Goal: Task Accomplishment & Management: Use online tool/utility

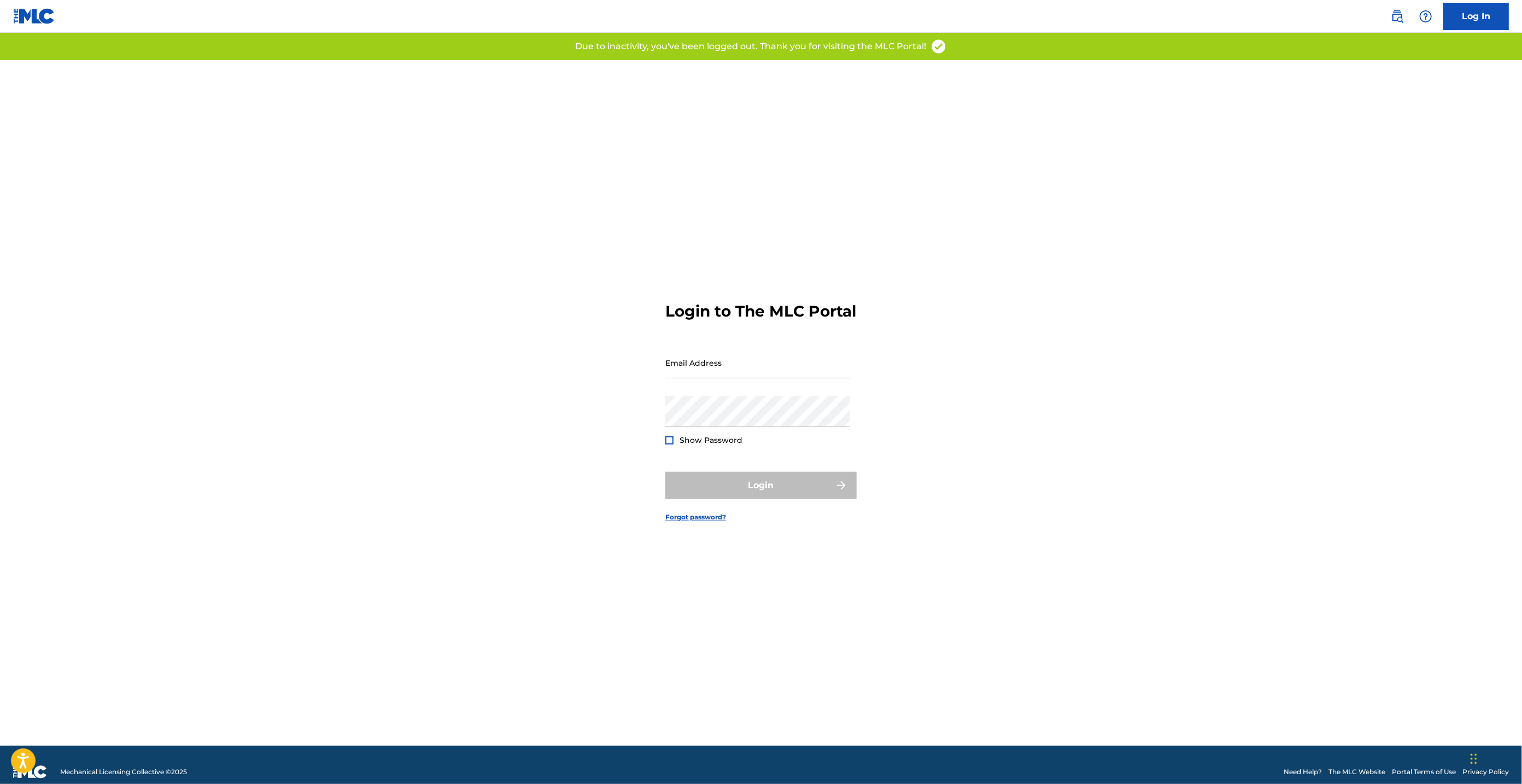
click at [683, 366] on input "Email Address" at bounding box center [757, 362] width 185 height 31
click at [724, 379] on input "[EMAIL_ADDRESS][DOMAIN_NAME]" at bounding box center [757, 362] width 185 height 31
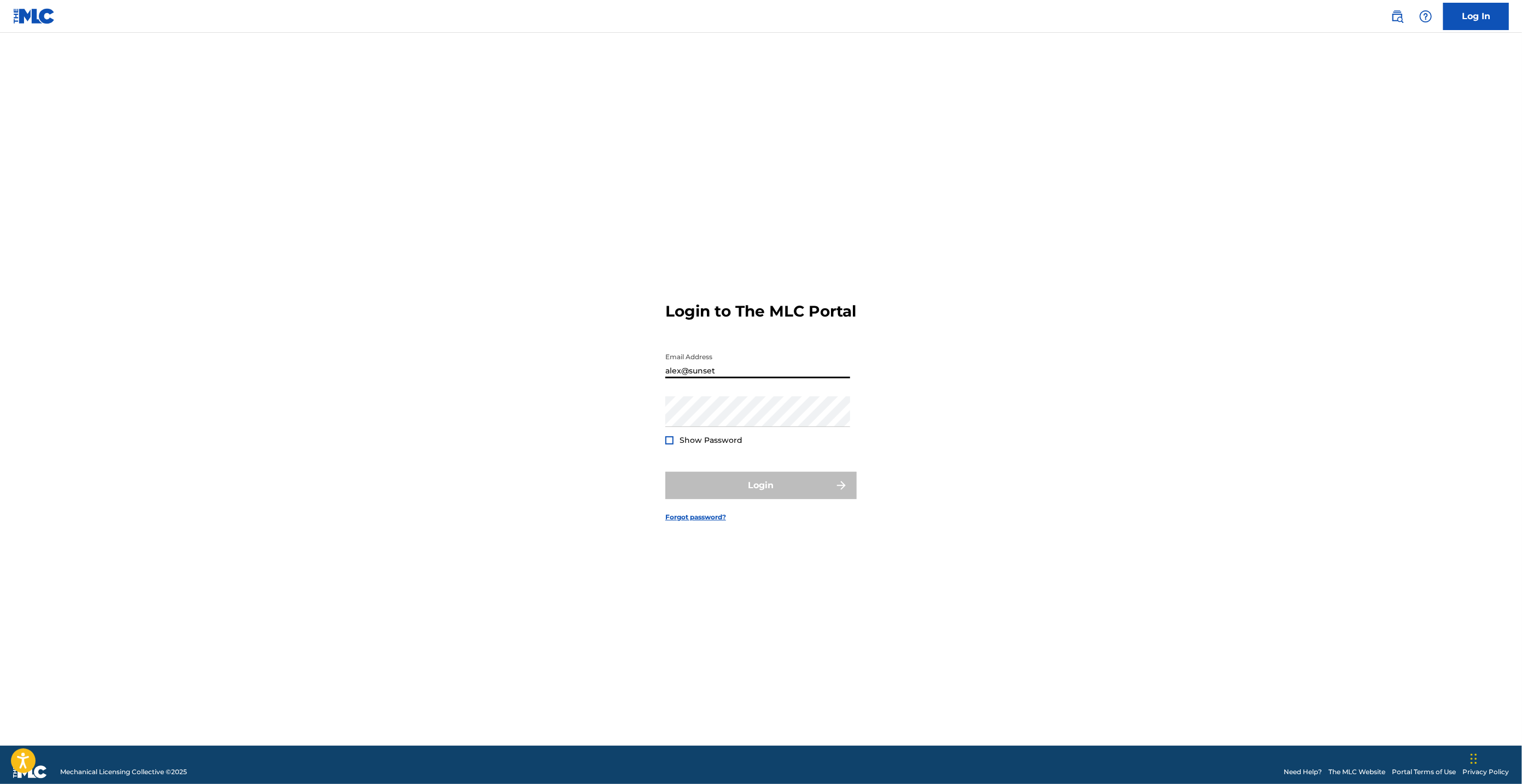
type input "[PERSON_NAME][EMAIL_ADDRESS][DOMAIN_NAME]"
click at [665, 472] on button "Login" at bounding box center [761, 485] width 191 height 28
click at [704, 426] on input "Code" at bounding box center [757, 410] width 185 height 31
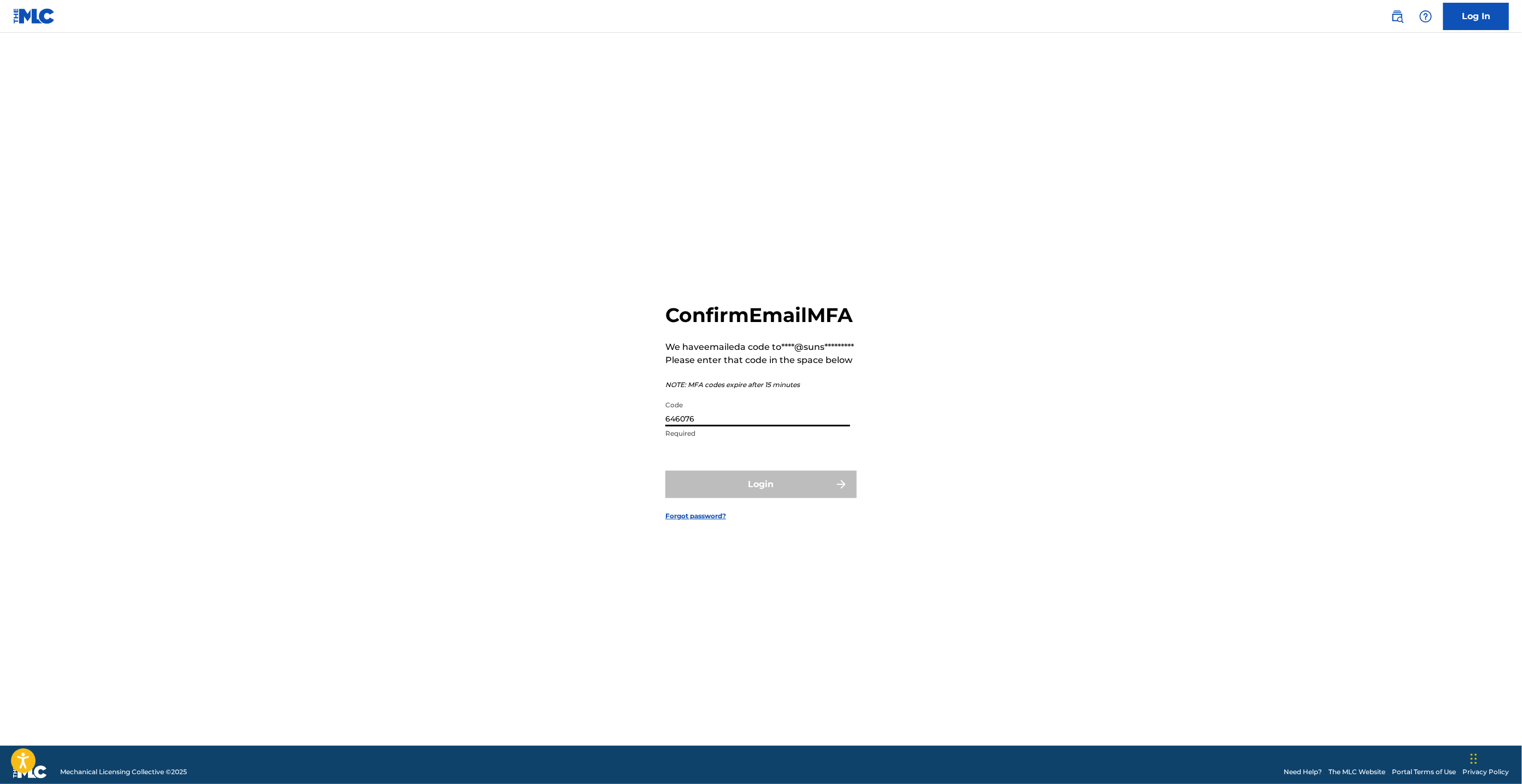
type input "646076"
click at [665, 471] on button "Login" at bounding box center [761, 484] width 191 height 28
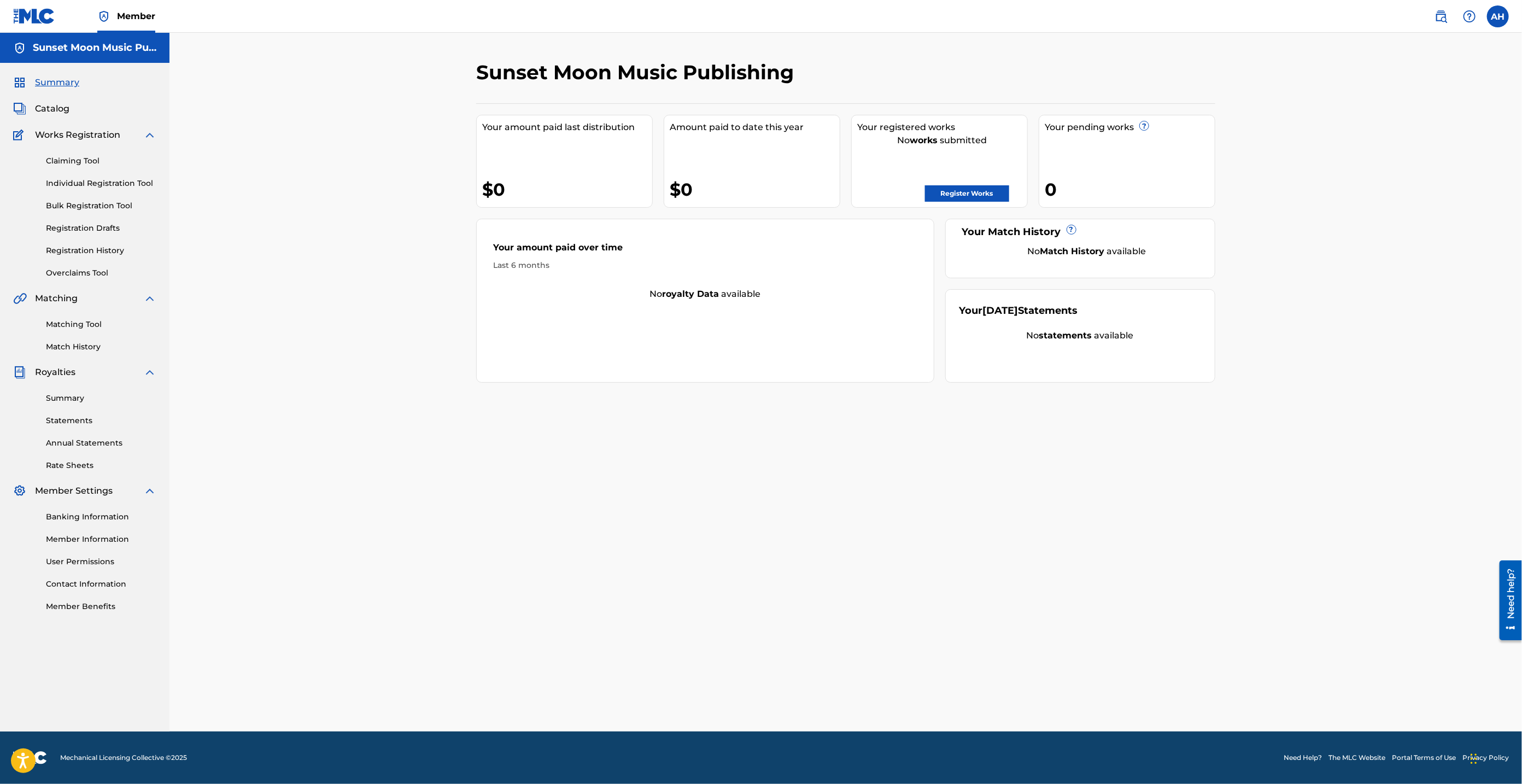
click at [73, 165] on link "Claiming Tool" at bounding box center [102, 161] width 111 height 12
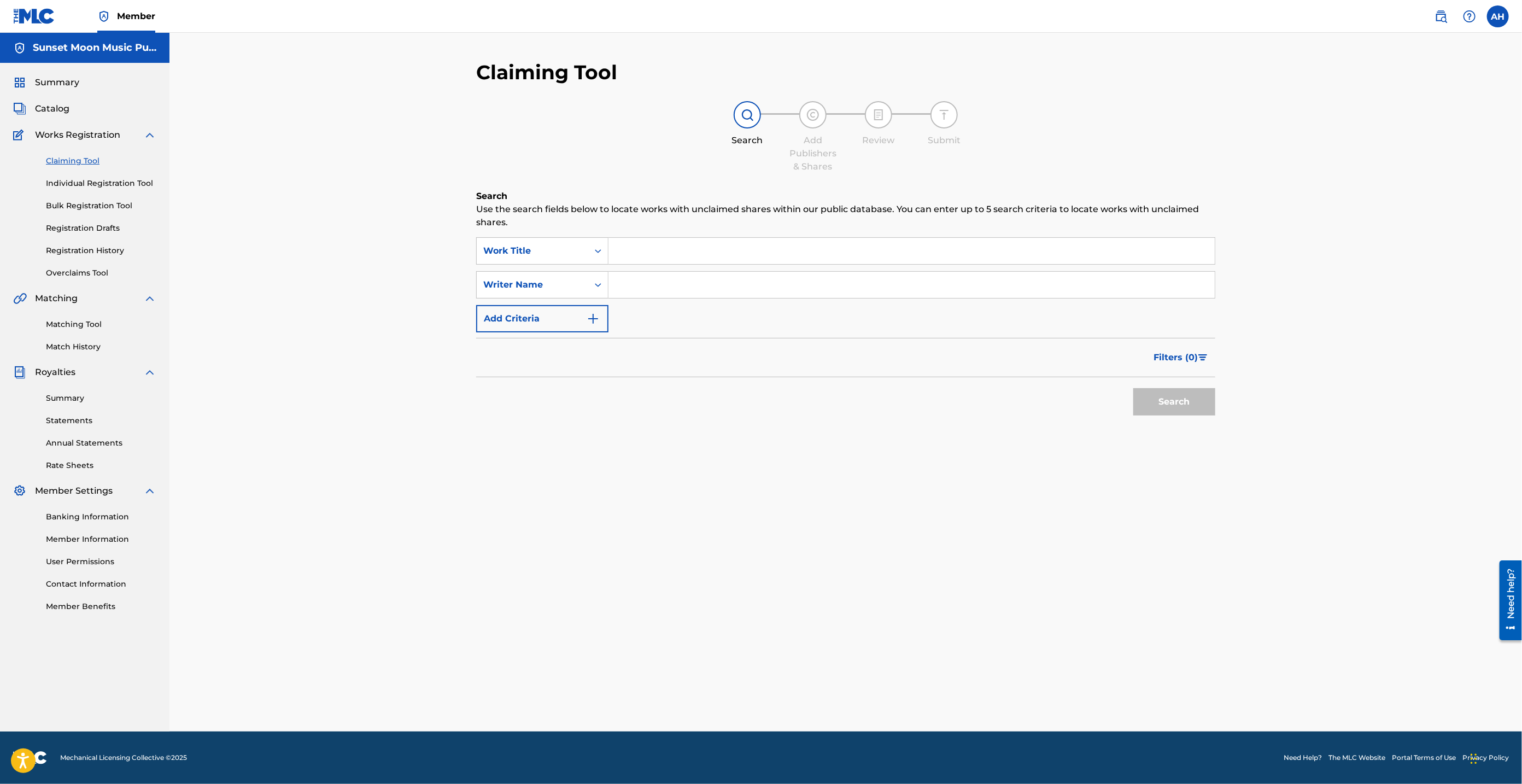
click at [79, 323] on link "Matching Tool" at bounding box center [102, 325] width 111 height 12
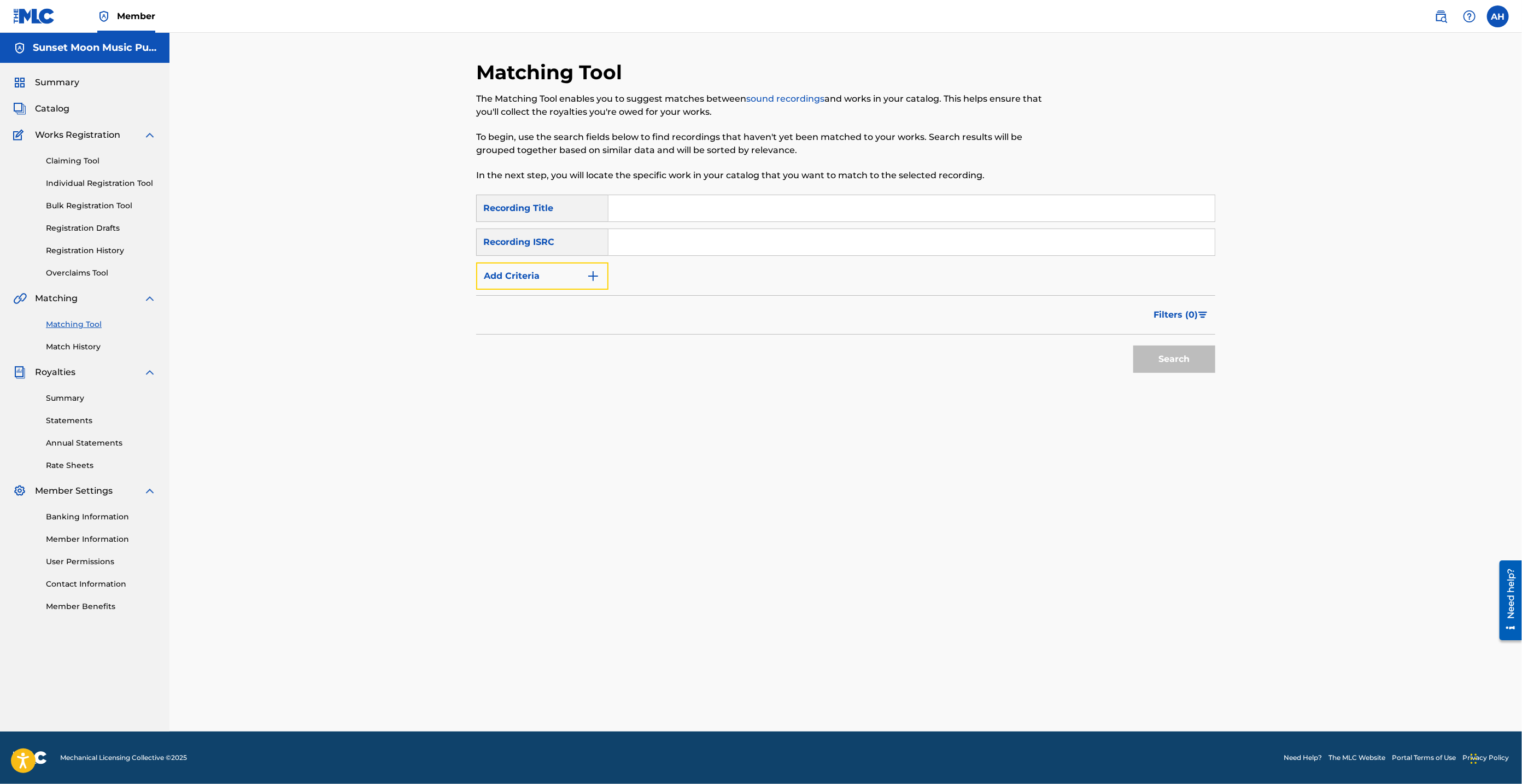
click at [550, 280] on button "Add Criteria" at bounding box center [542, 276] width 133 height 28
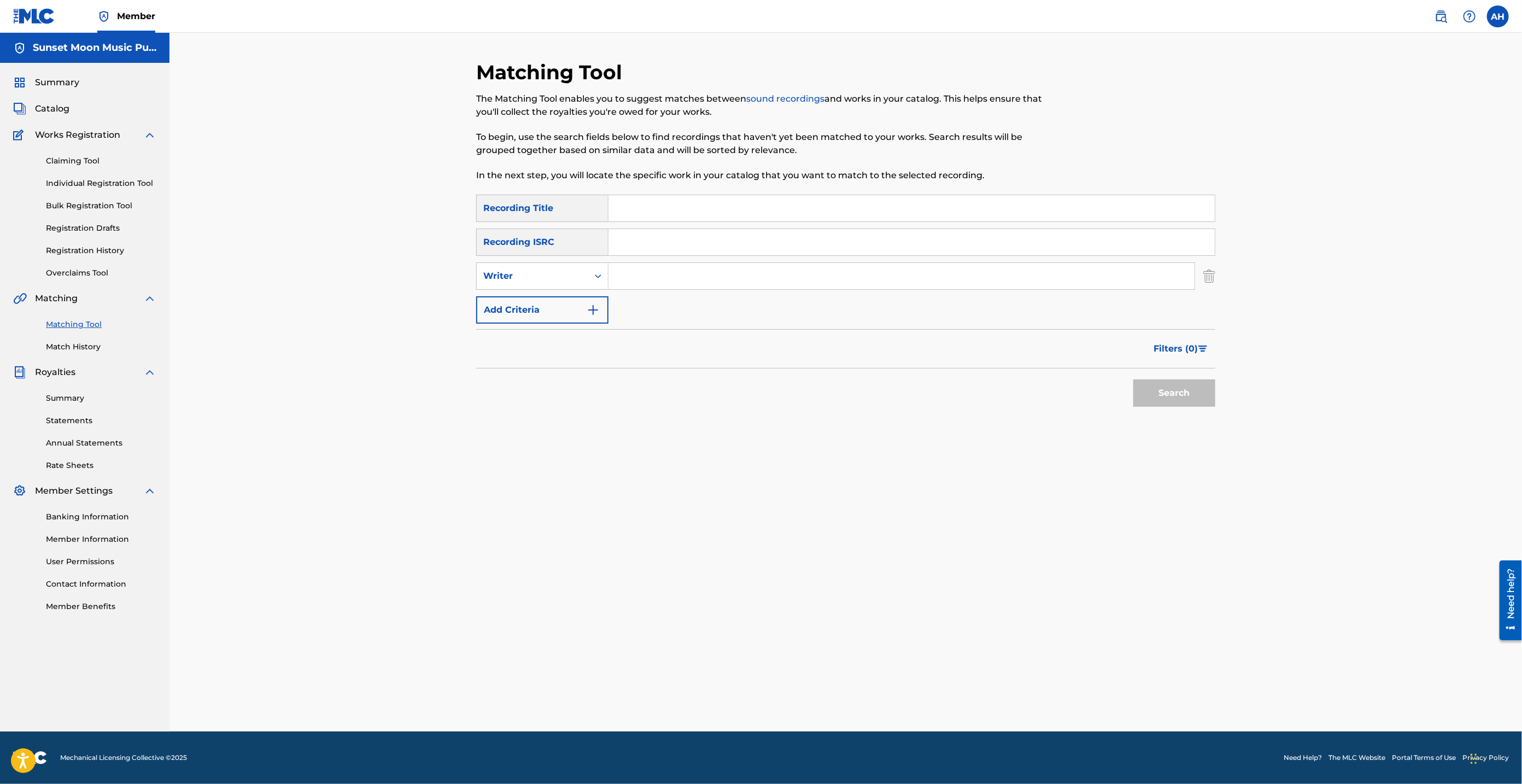
click at [543, 281] on div "Writer" at bounding box center [532, 276] width 98 height 13
click at [532, 304] on div "Recording Artist" at bounding box center [542, 303] width 131 height 28
click at [677, 285] on input "Search Form" at bounding box center [902, 275] width 586 height 26
paste input "DAPPYTKEYS"
click at [1221, 400] on div "Matching Tool The Matching Tool enables you to suggest matches between sound re…" at bounding box center [846, 396] width 766 height 672
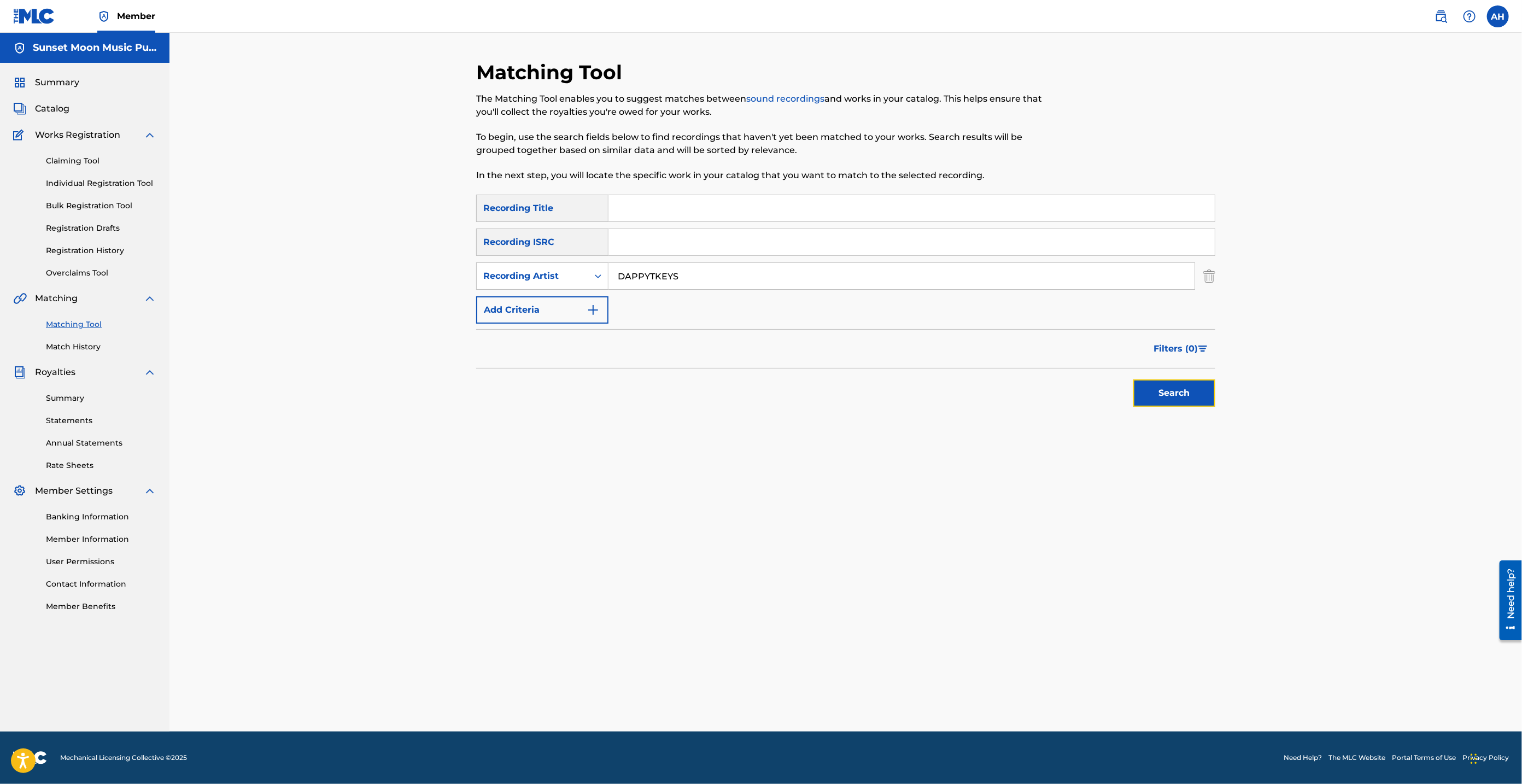
click at [1207, 397] on button "Search" at bounding box center [1174, 393] width 82 height 28
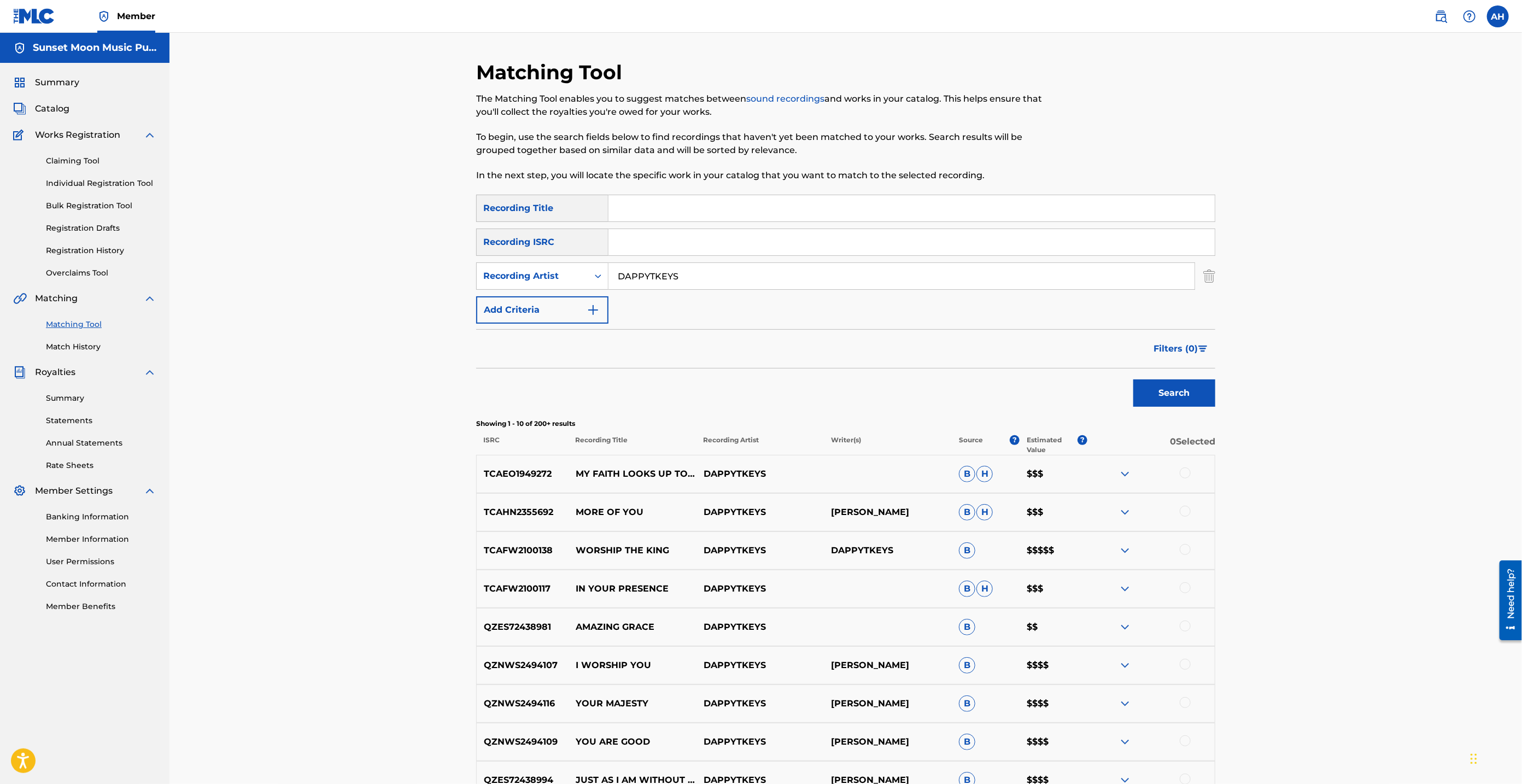
click at [1123, 514] on img at bounding box center [1125, 512] width 13 height 13
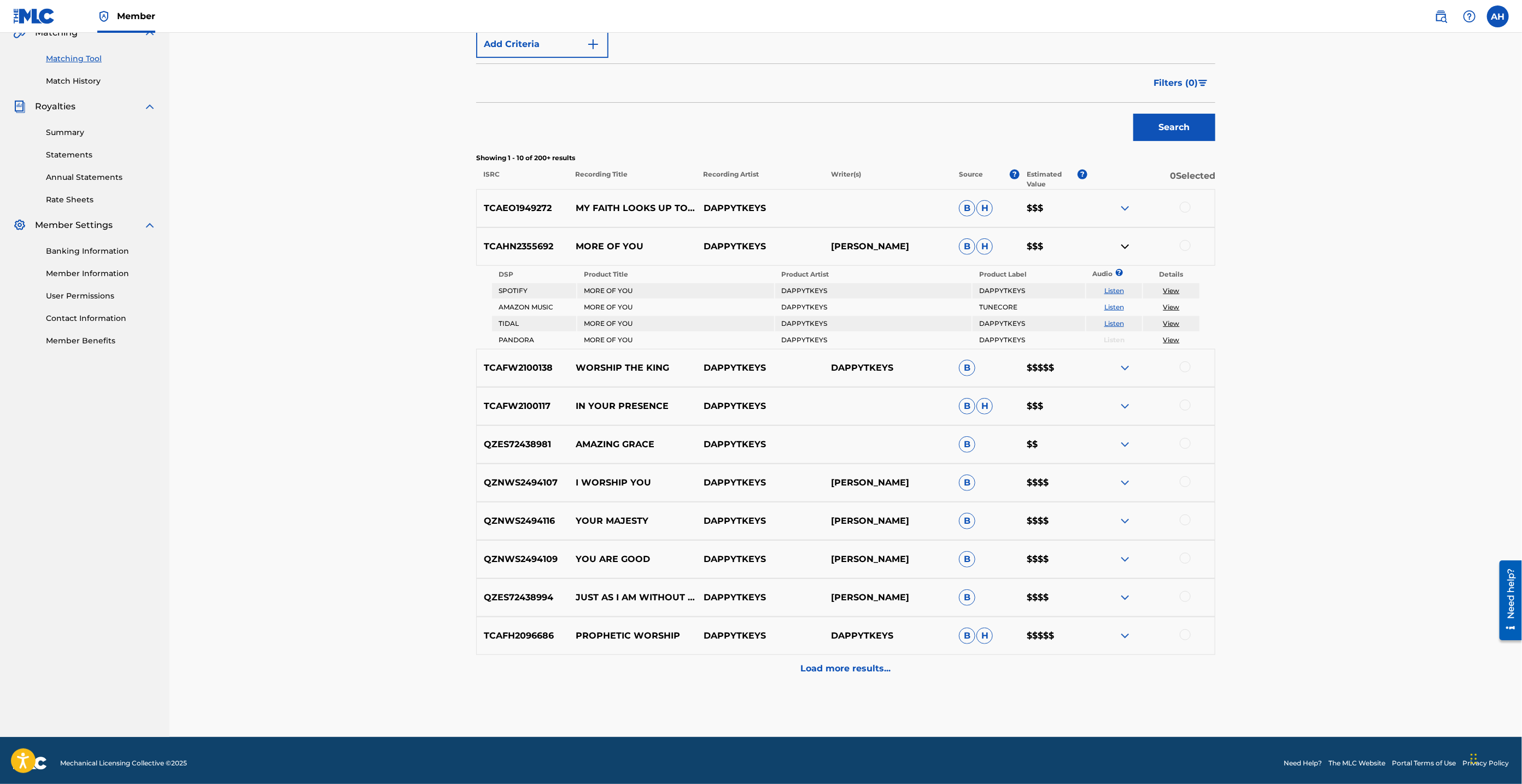
scroll to position [268, 0]
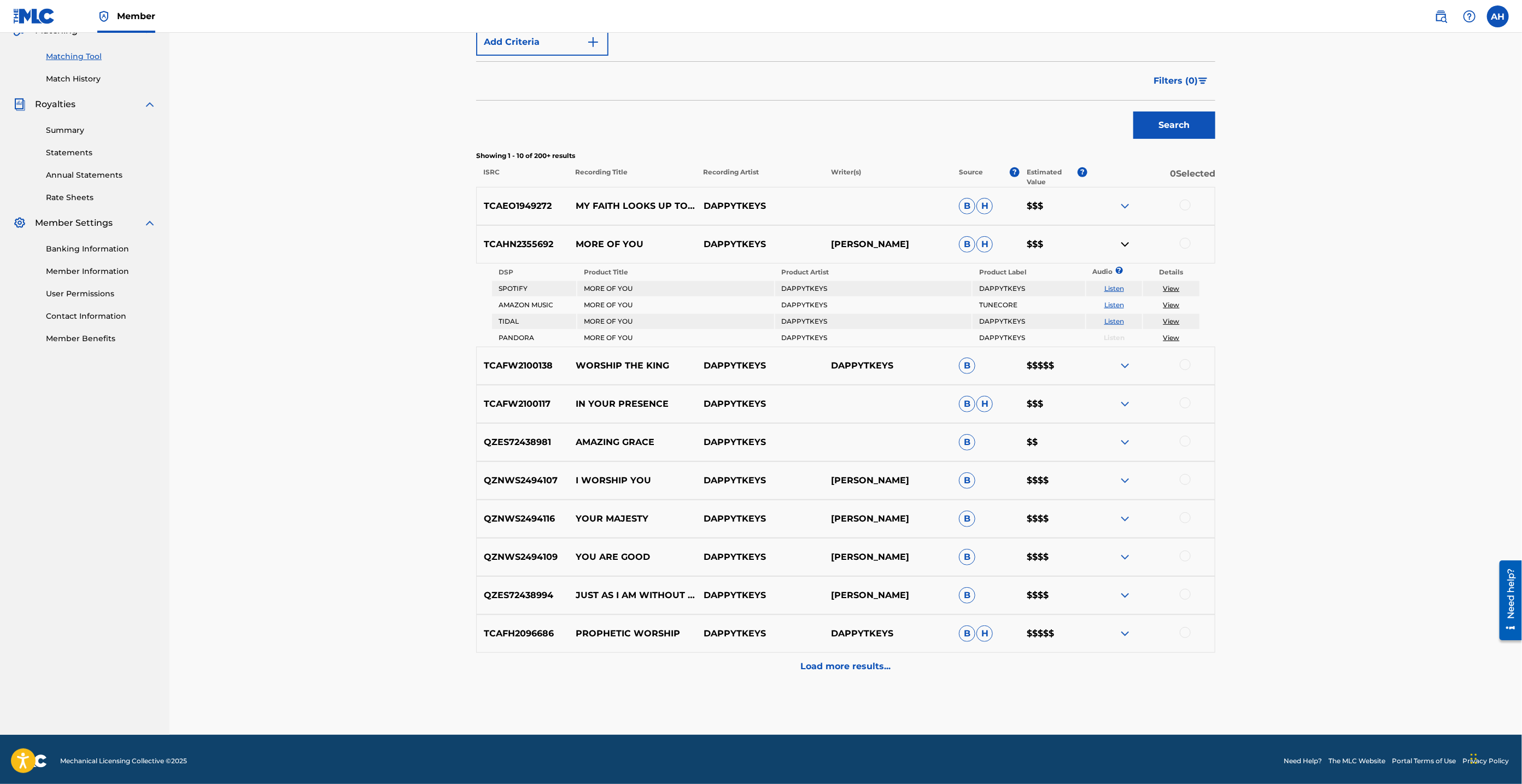
click at [838, 474] on p "[PERSON_NAME]" at bounding box center [887, 481] width 128 height 13
copy p "[PERSON_NAME]"
click at [856, 670] on p "Load more results..." at bounding box center [845, 666] width 90 height 13
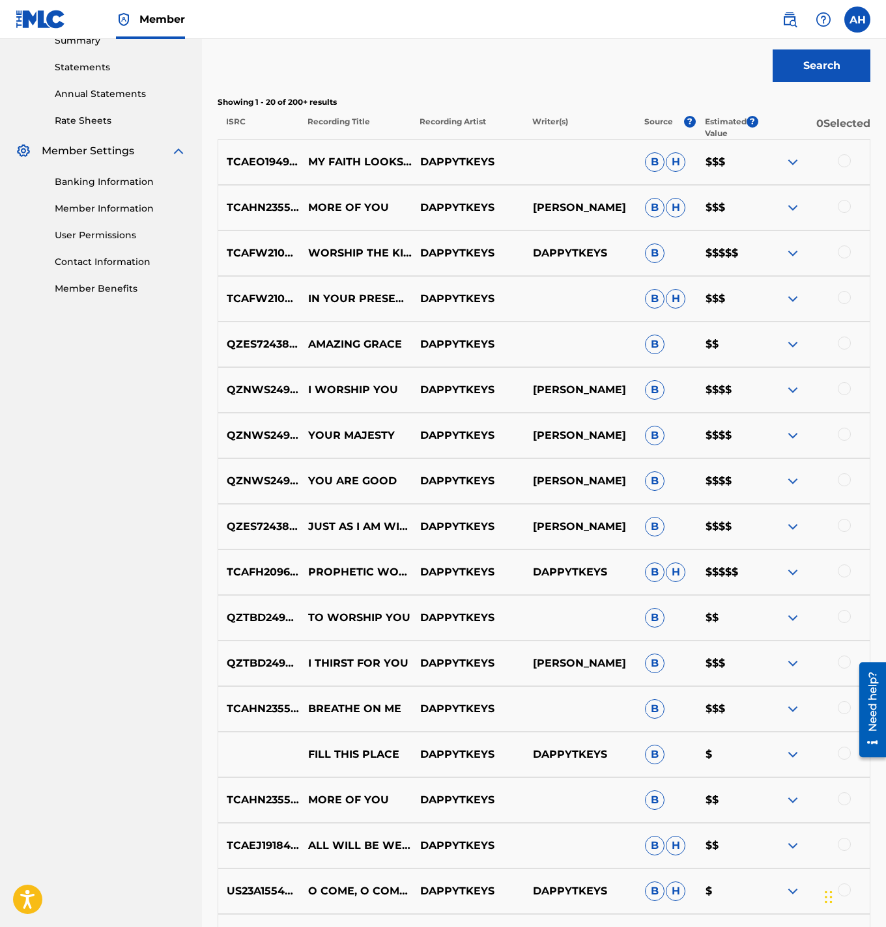
scroll to position [0, 0]
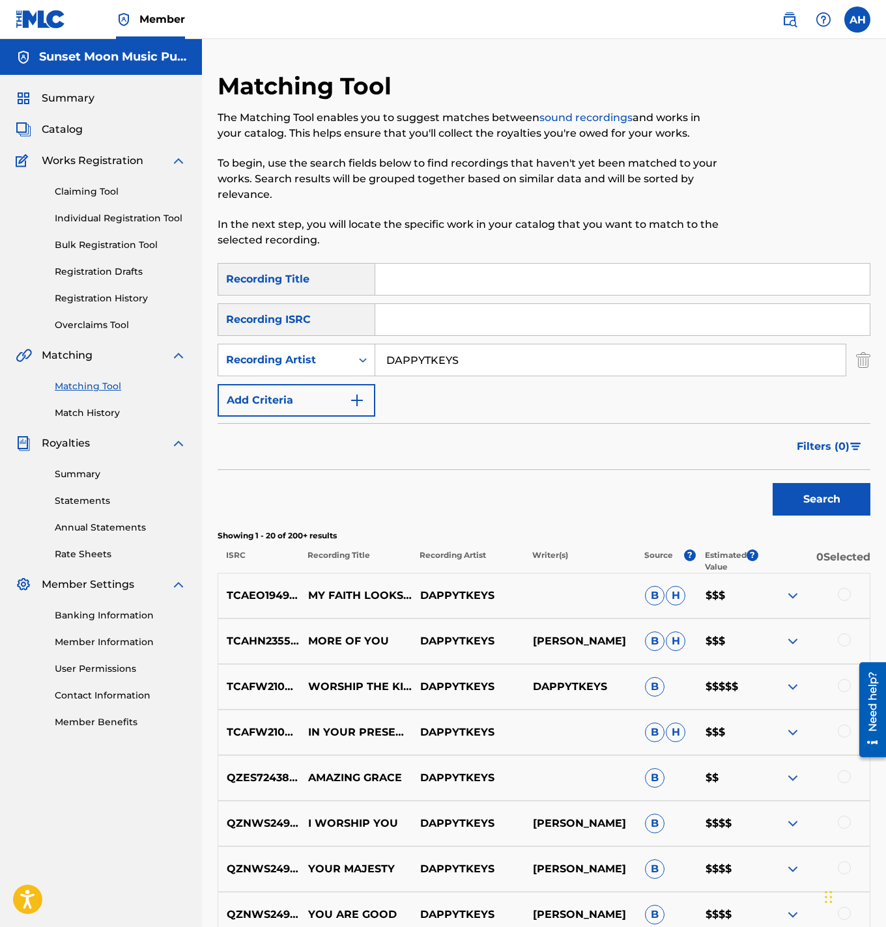
click at [443, 281] on input "Search Form" at bounding box center [622, 279] width 494 height 31
click at [393, 358] on input "DAPPYTKEYS" at bounding box center [610, 359] width 470 height 31
paste input "ESTROY LONELY"
type input "DESTROY LONELY"
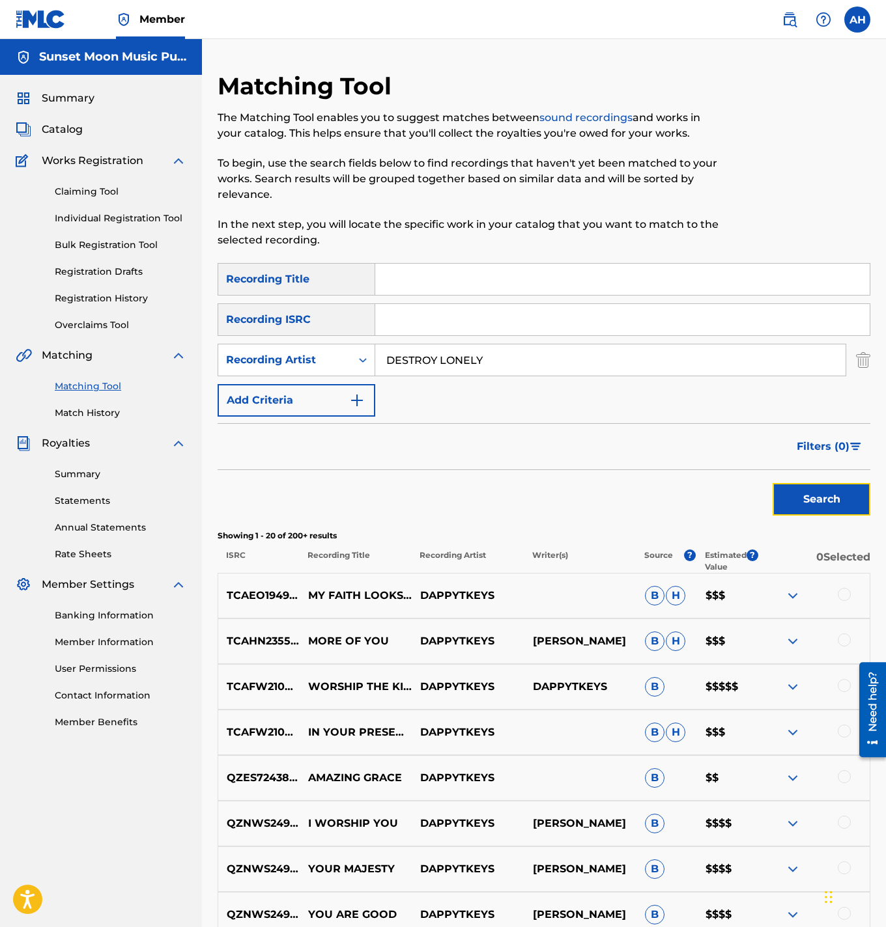
click at [790, 496] on button "Search" at bounding box center [821, 499] width 98 height 33
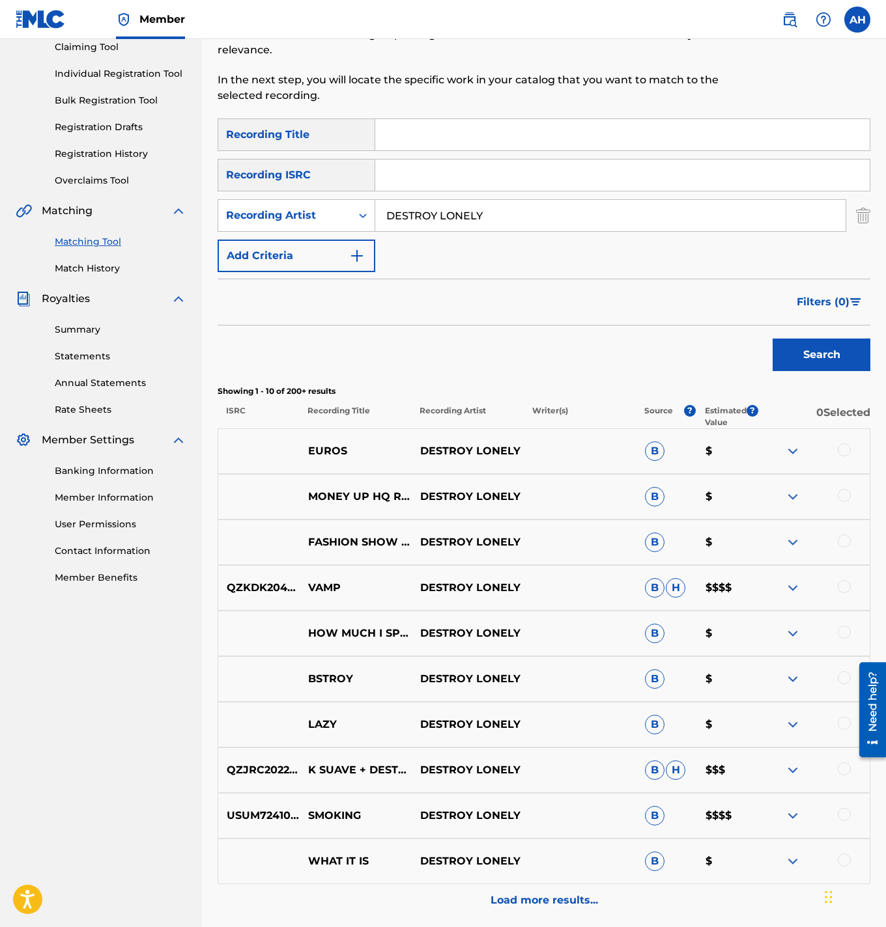
scroll to position [217, 0]
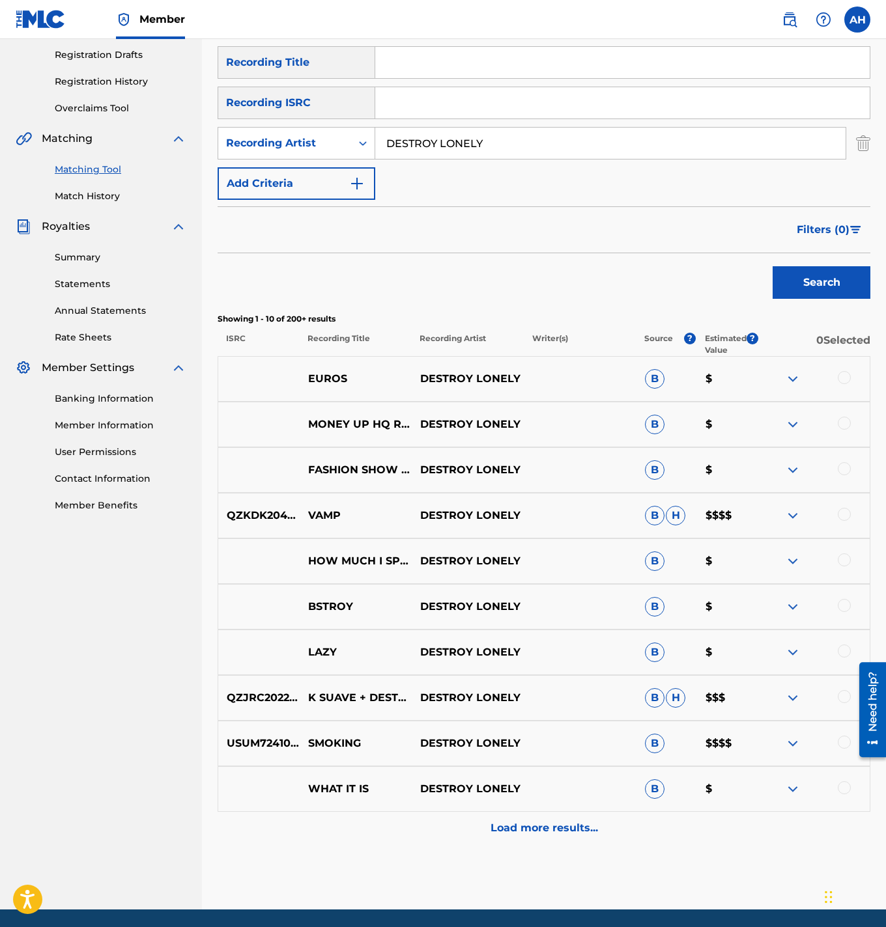
click at [538, 832] on p "Load more results..." at bounding box center [543, 828] width 107 height 16
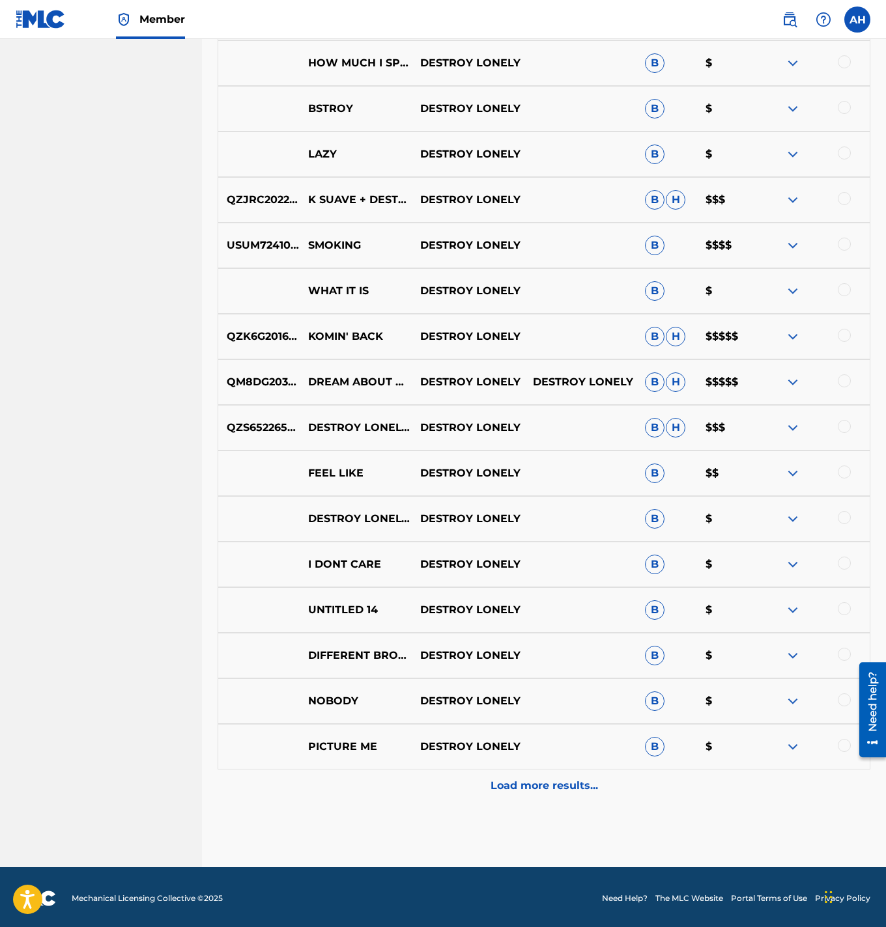
scroll to position [718, 0]
